Goal: Task Accomplishment & Management: Manage account settings

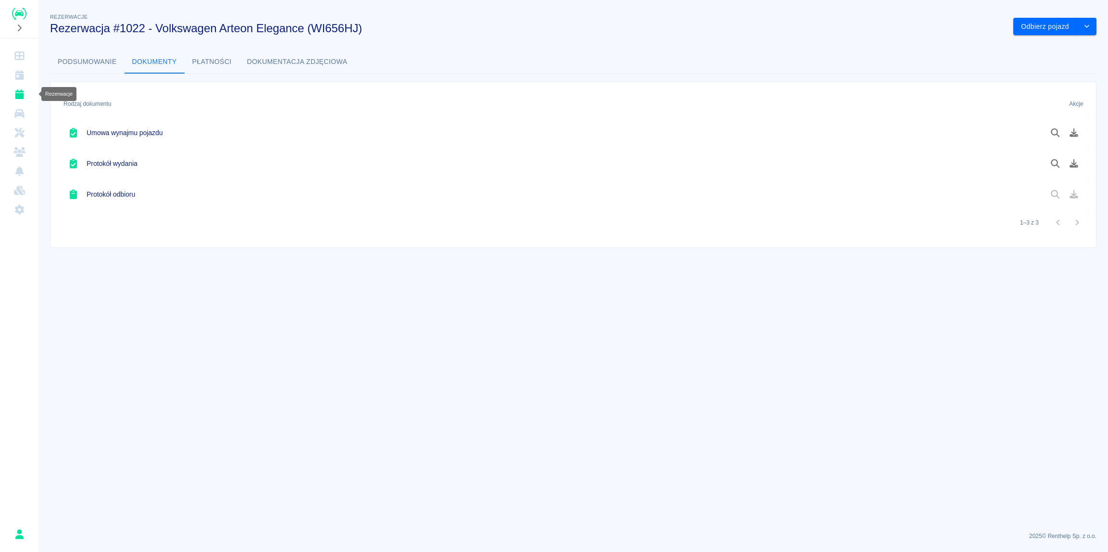
click at [18, 97] on icon "Rezerwacje" at bounding box center [19, 94] width 9 height 10
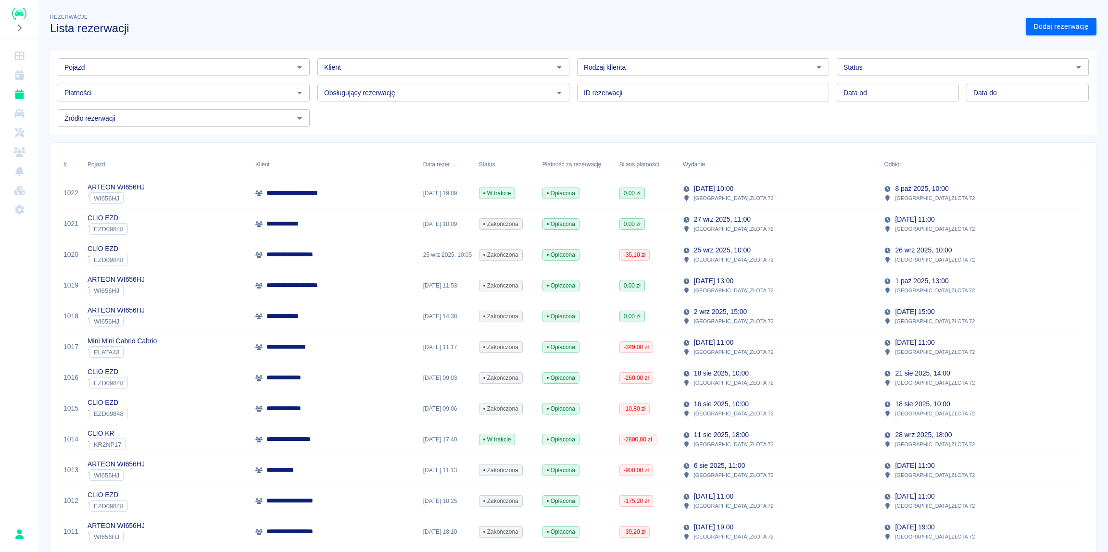
click at [313, 198] on div "**********" at bounding box center [334, 193] width 168 height 31
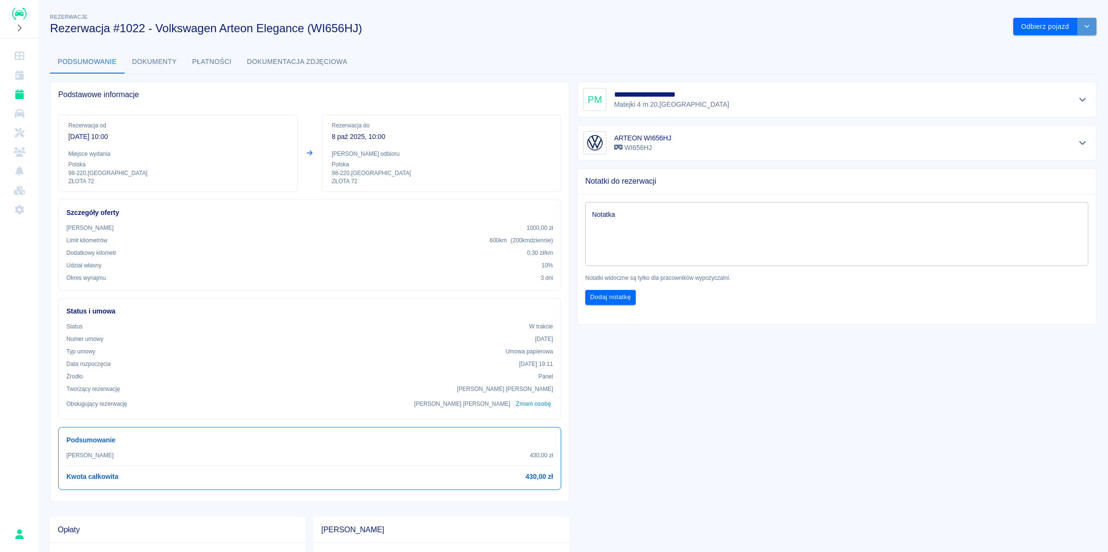
click at [1083, 24] on icon "drop-down" at bounding box center [1087, 26] width 8 height 6
click at [1058, 46] on li "Przedłuż rezerwację" at bounding box center [1047, 47] width 75 height 16
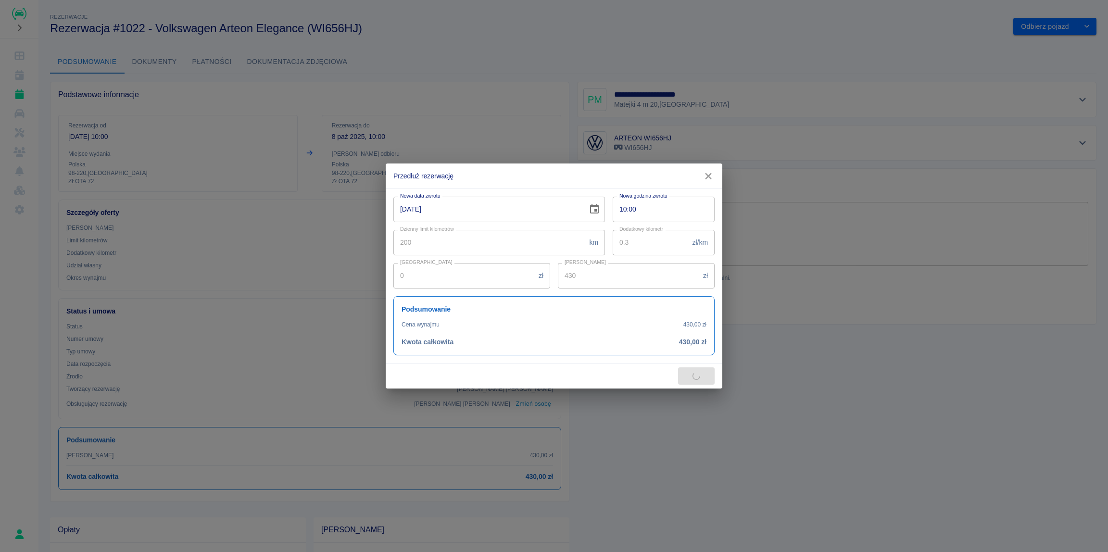
type input "300"
type input "510"
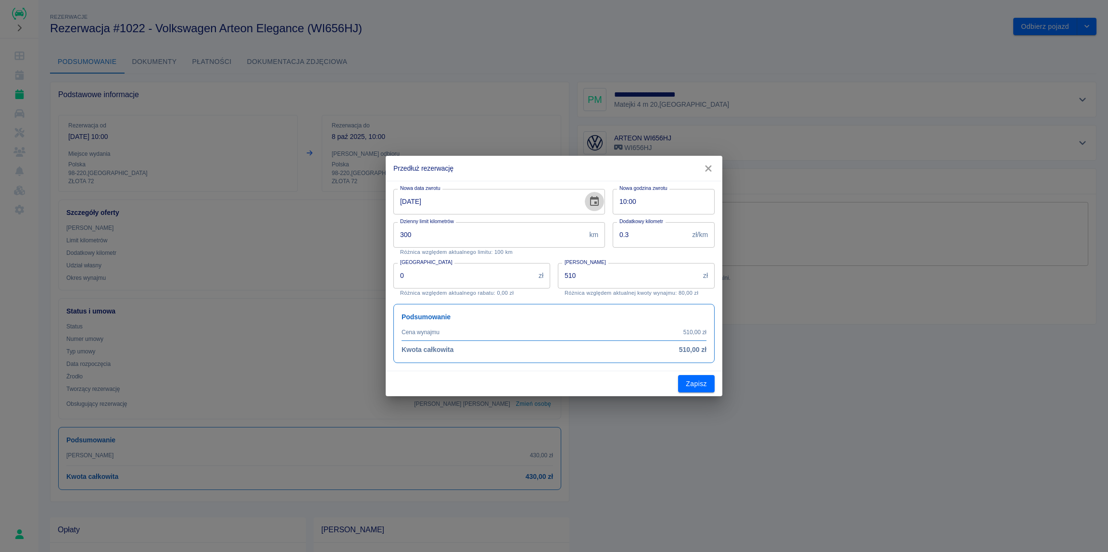
click at [595, 204] on icon "Choose date, selected date is 8 paź 2025" at bounding box center [594, 202] width 12 height 12
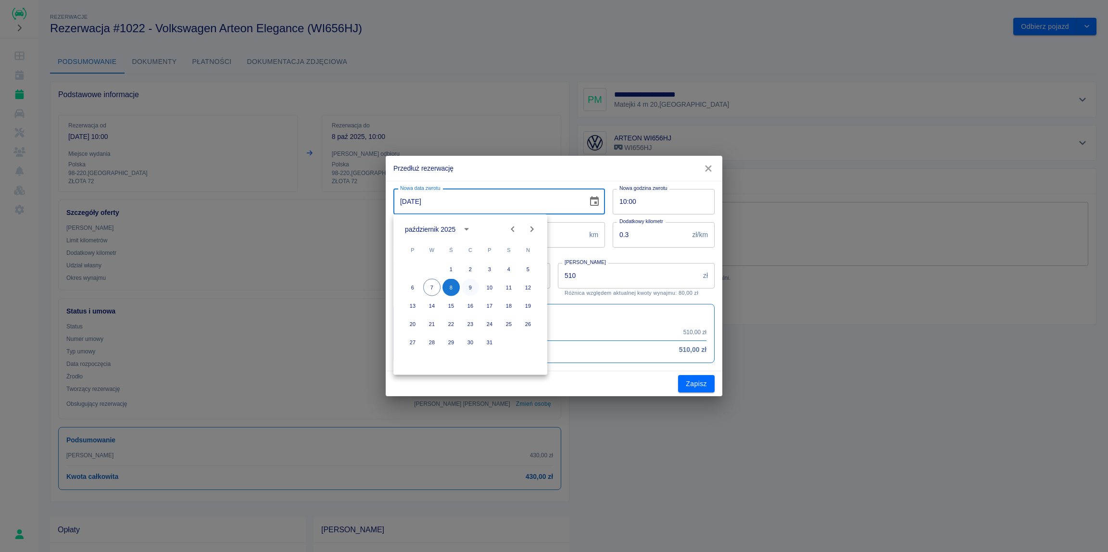
click at [468, 288] on button "9" at bounding box center [470, 287] width 17 height 17
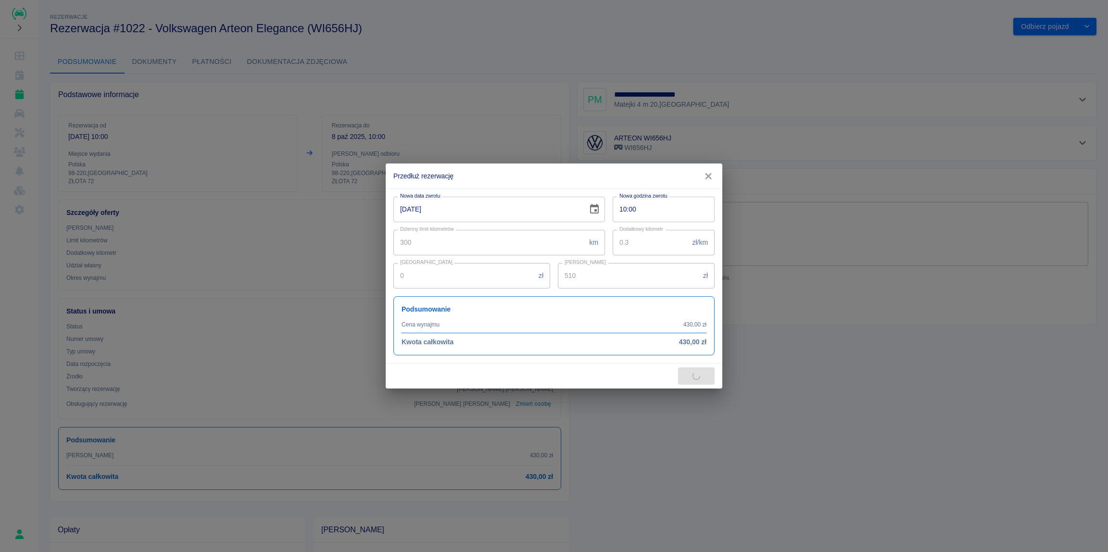
type input "[DATE]"
type input "680"
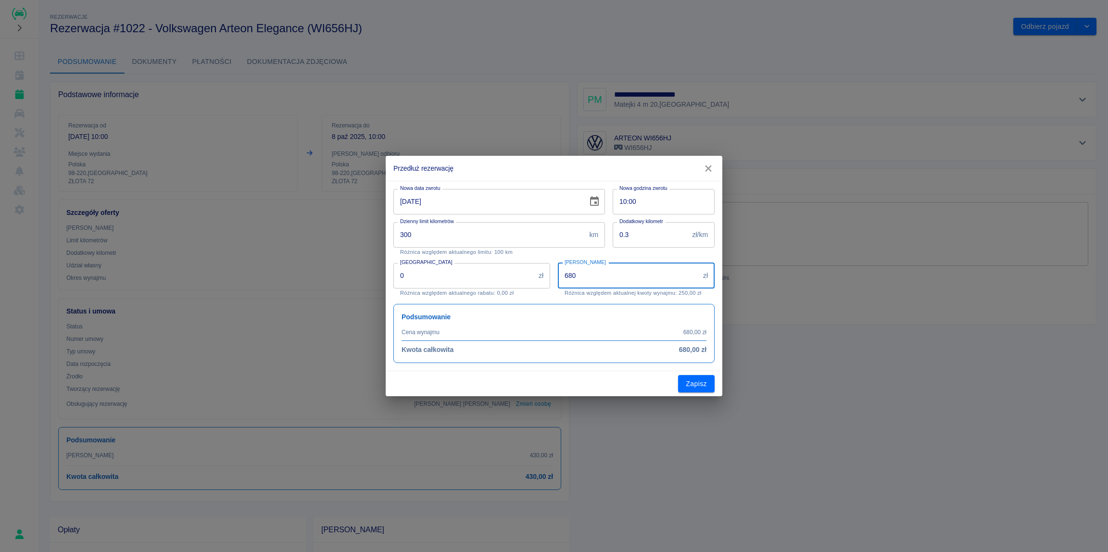
drag, startPoint x: 588, startPoint y: 276, endPoint x: 554, endPoint y: 276, distance: 34.1
click at [558, 276] on input "680" at bounding box center [628, 275] width 141 height 25
click at [626, 201] on input "10:00" at bounding box center [660, 201] width 95 height 25
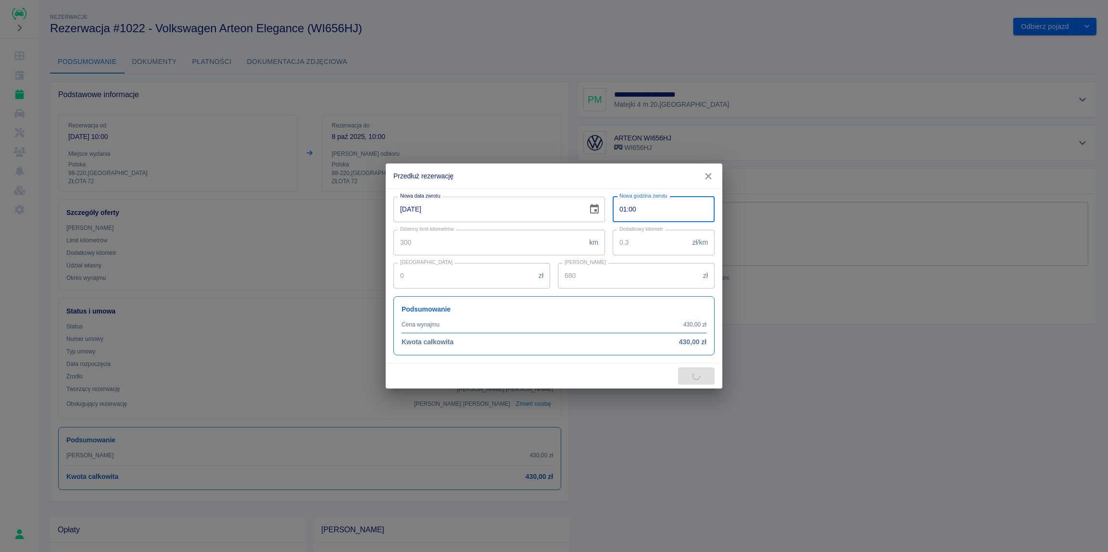
type input "19:00"
type input "850"
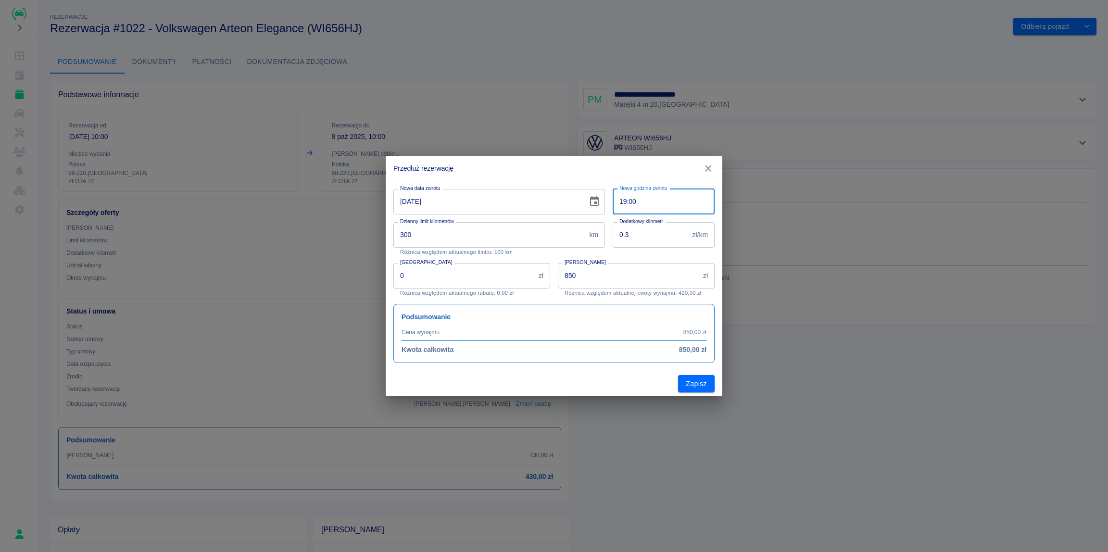
type input "19:00"
drag, startPoint x: 594, startPoint y: 279, endPoint x: 469, endPoint y: 294, distance: 125.4
click at [558, 288] on input "850" at bounding box center [628, 275] width 141 height 25
type input "680"
click at [533, 296] on p "Różnica względem aktualnego rabatu: 0,00 zł" at bounding box center [471, 293] width 143 height 6
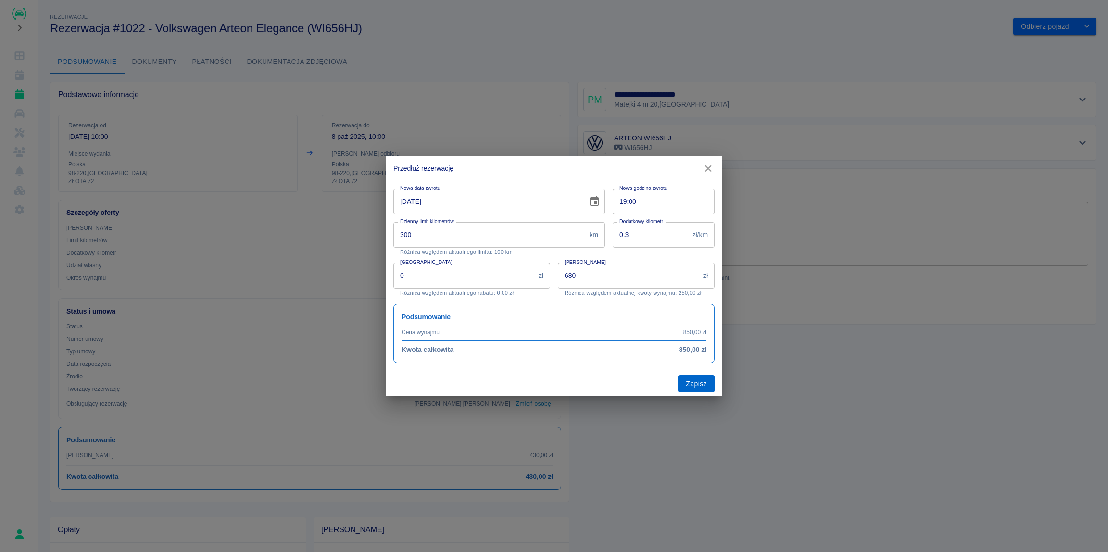
click at [692, 383] on button "Zapisz" at bounding box center [696, 384] width 37 height 18
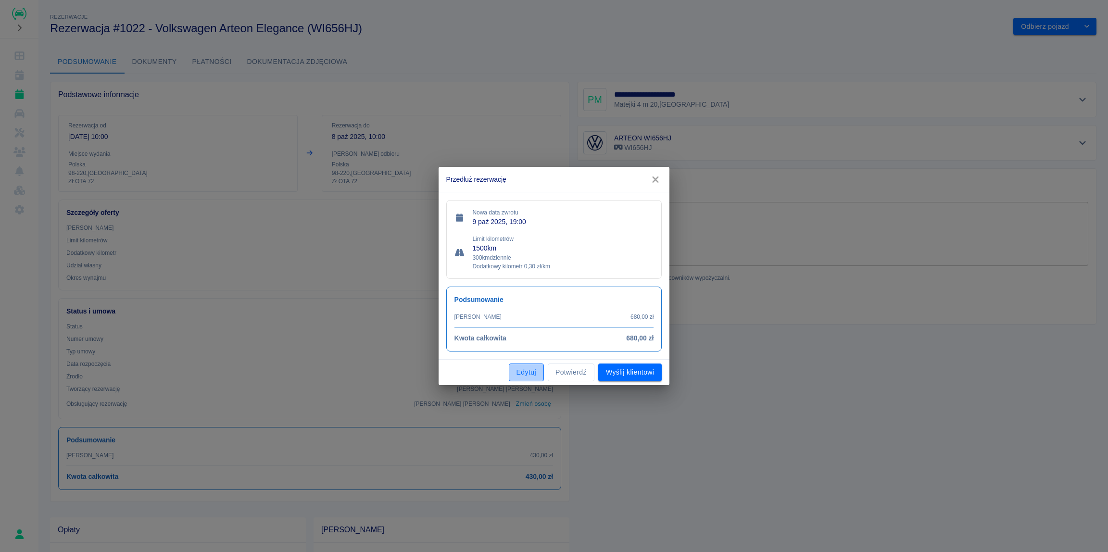
click at [525, 373] on button "Edytuj" at bounding box center [526, 372] width 35 height 18
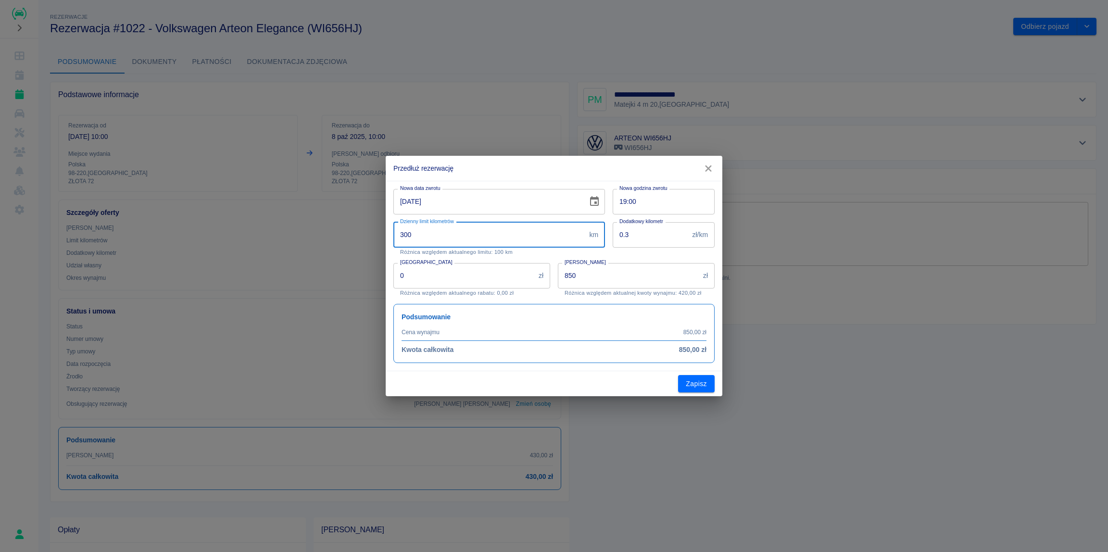
drag, startPoint x: 459, startPoint y: 236, endPoint x: 352, endPoint y: 239, distance: 106.8
click at [393, 239] on input "300" at bounding box center [489, 234] width 192 height 25
type input "200"
click at [563, 359] on div "Podsumowanie Cena wynajmu 850,00 zł Kwota całkowita 850,00 zł" at bounding box center [553, 333] width 321 height 59
drag, startPoint x: 556, startPoint y: 275, endPoint x: 520, endPoint y: 275, distance: 36.5
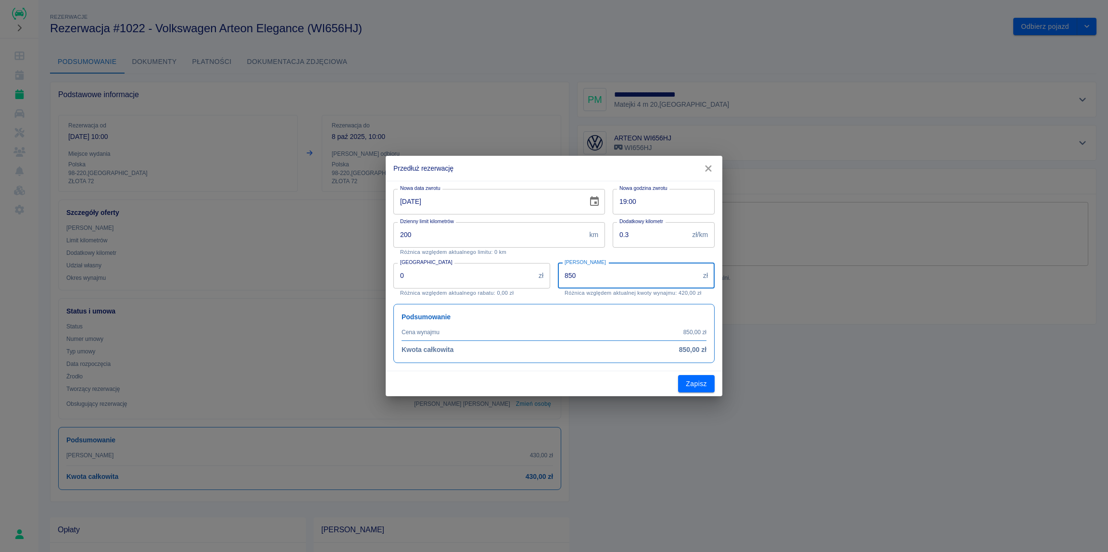
click at [558, 275] on input "850" at bounding box center [628, 275] width 141 height 25
type input "680"
click at [516, 381] on div "Zapisz" at bounding box center [554, 383] width 337 height 25
click at [591, 383] on div "Zapisz" at bounding box center [554, 383] width 337 height 25
click at [597, 277] on input "680" at bounding box center [628, 275] width 141 height 25
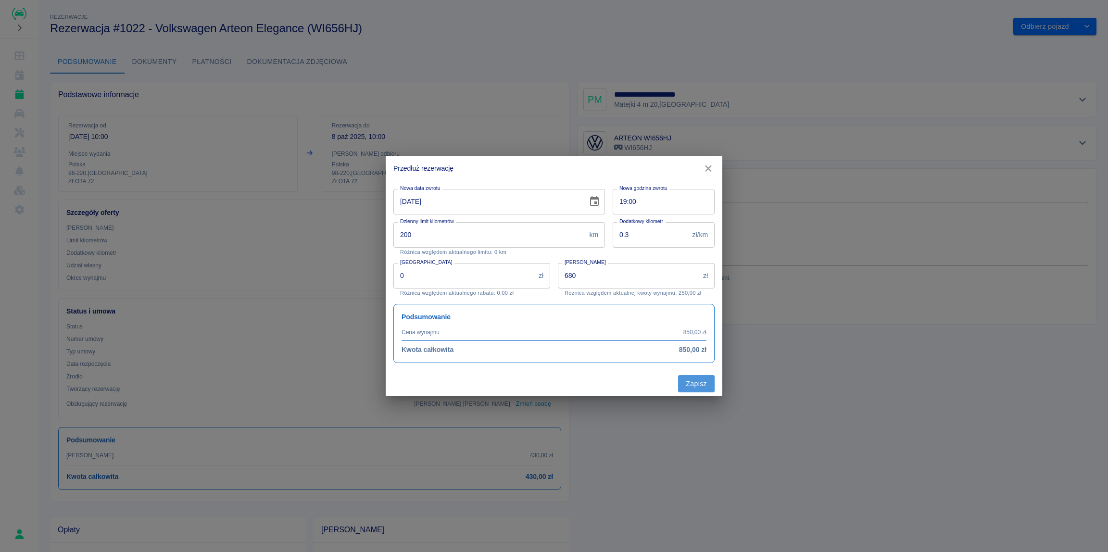
click at [693, 377] on button "Zapisz" at bounding box center [696, 384] width 37 height 18
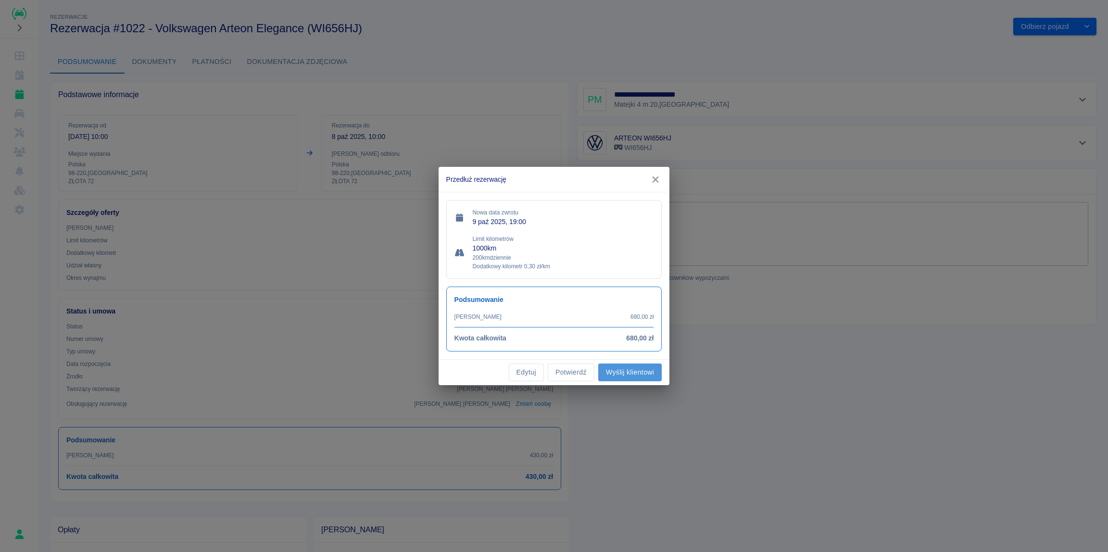
click at [608, 375] on button "Wyślij klientowi" at bounding box center [629, 372] width 63 height 18
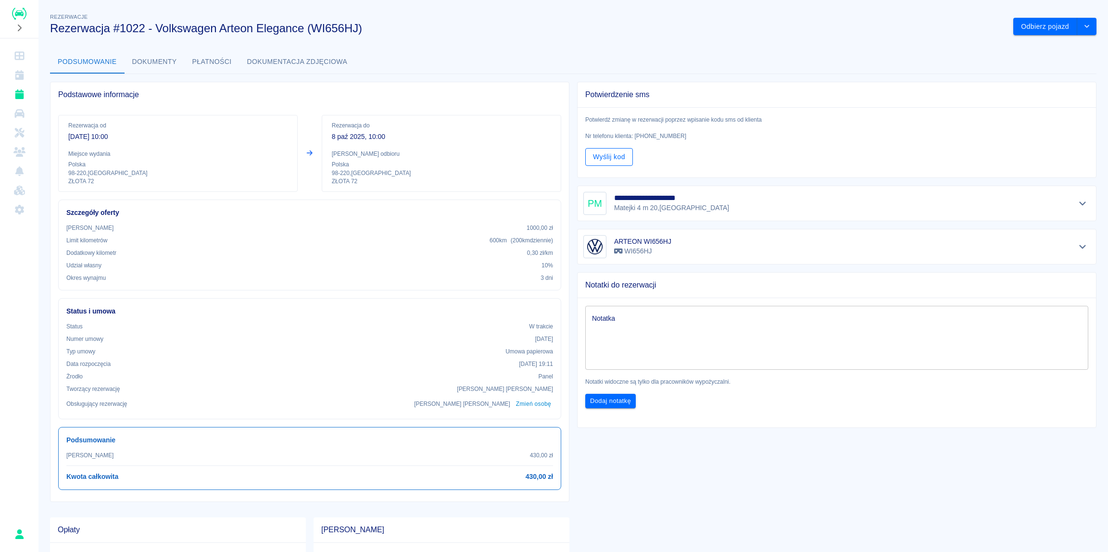
click at [608, 159] on button "Wyślij kod" at bounding box center [609, 157] width 48 height 18
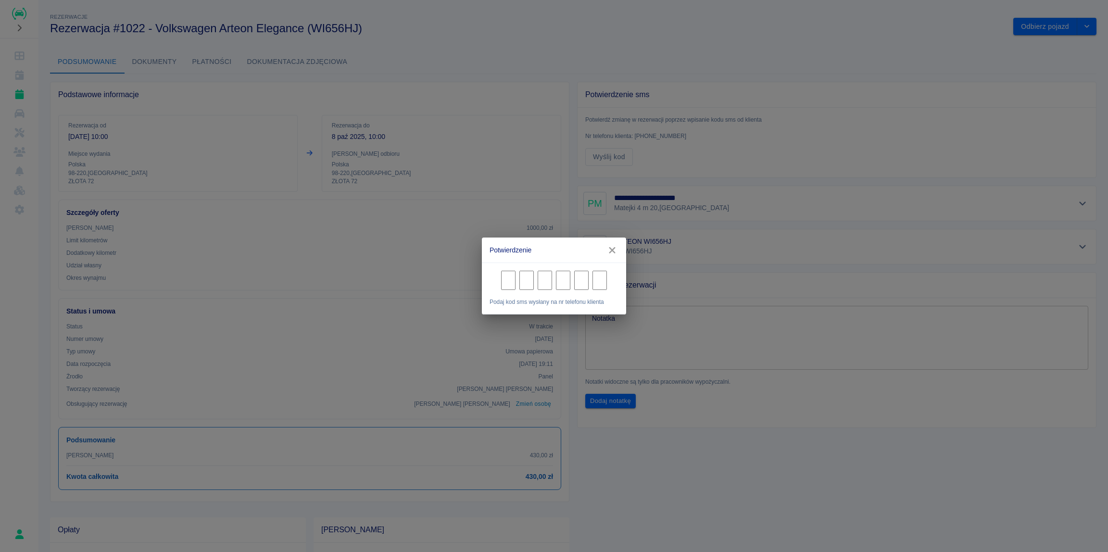
click at [618, 248] on icon "button" at bounding box center [612, 250] width 13 height 10
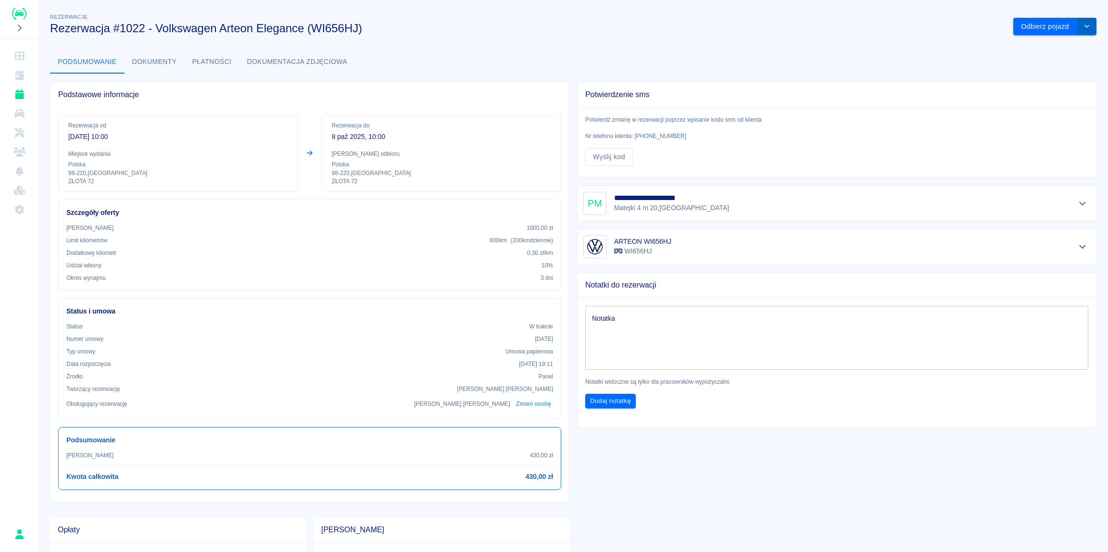
click at [1086, 26] on button "drop-down" at bounding box center [1086, 27] width 19 height 18
click at [1068, 45] on li "Przedłuż rezerwację" at bounding box center [1047, 47] width 75 height 16
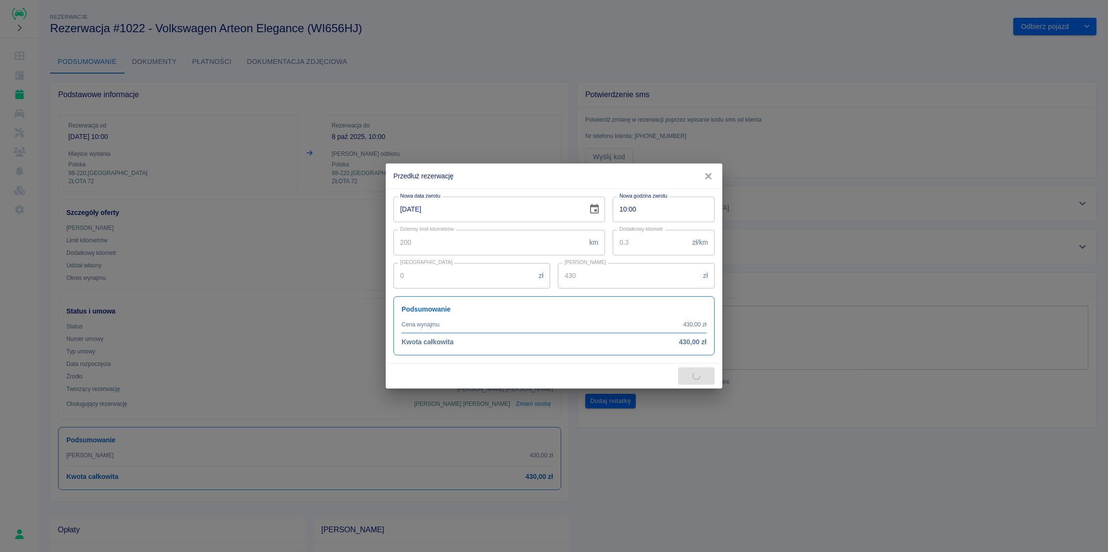
type input "300"
type input "510"
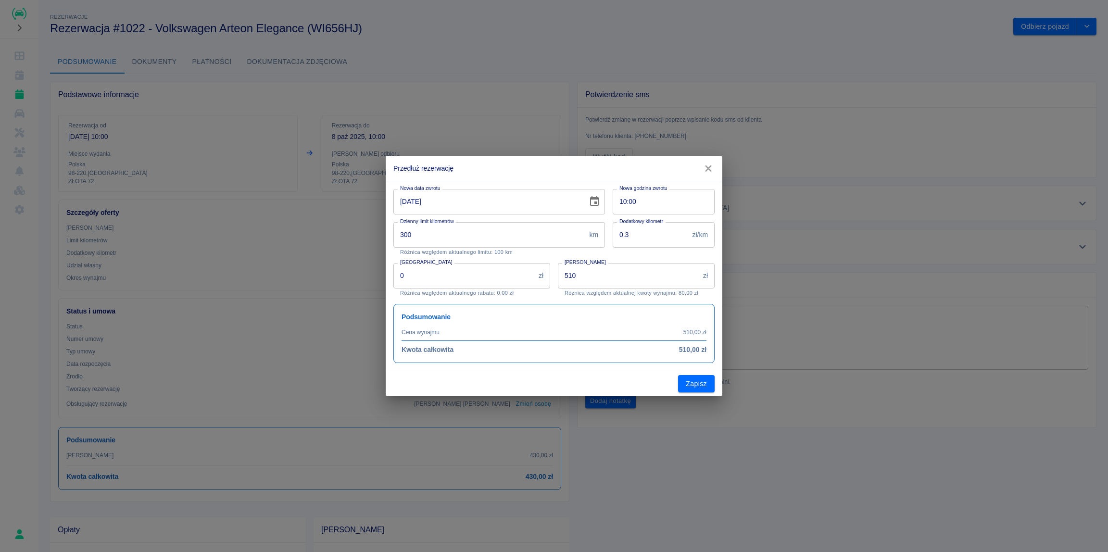
click at [713, 164] on icon "button" at bounding box center [708, 168] width 13 height 10
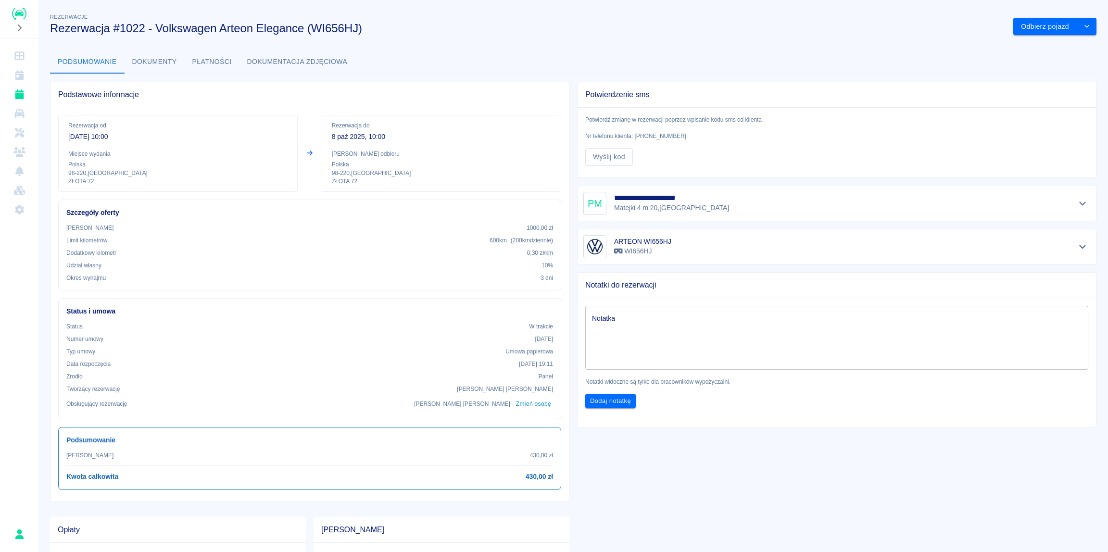
click at [455, 73] on div "Podsumowanie Dokumenty Płatności Dokumentacja zdjęciowa" at bounding box center [573, 61] width 1046 height 23
